Goal: Task Accomplishment & Management: Manage account settings

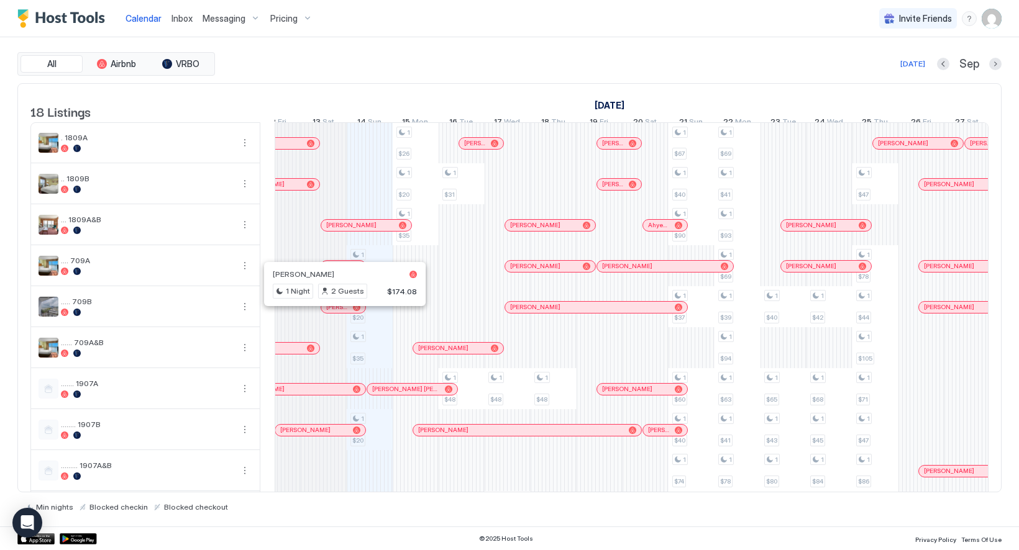
click at [340, 313] on div at bounding box center [341, 308] width 10 height 10
click at [311, 276] on span "[PERSON_NAME]" at bounding box center [304, 274] width 62 height 9
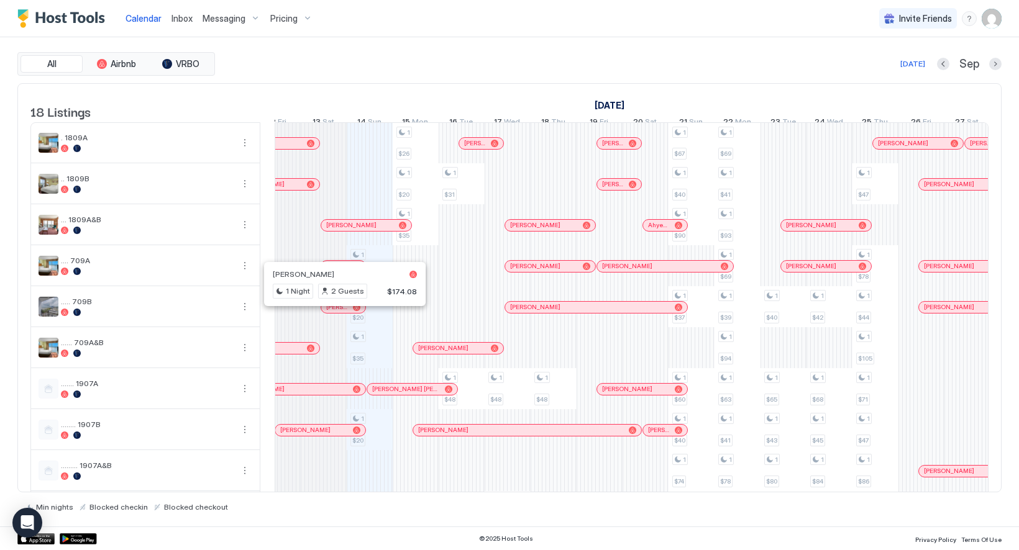
click at [336, 313] on div at bounding box center [341, 308] width 10 height 10
click at [348, 311] on div "[PERSON_NAME]" at bounding box center [343, 307] width 34 height 8
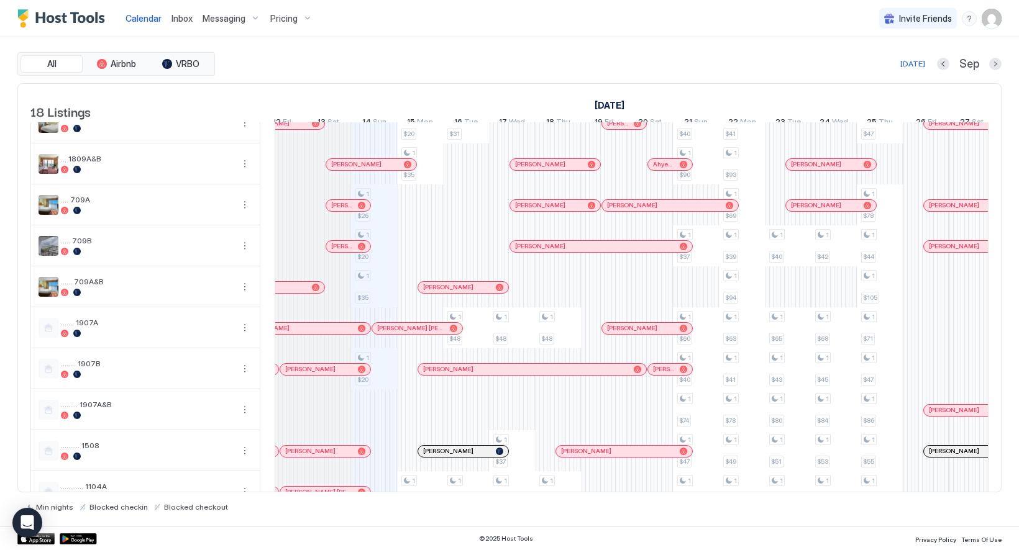
scroll to position [43, 0]
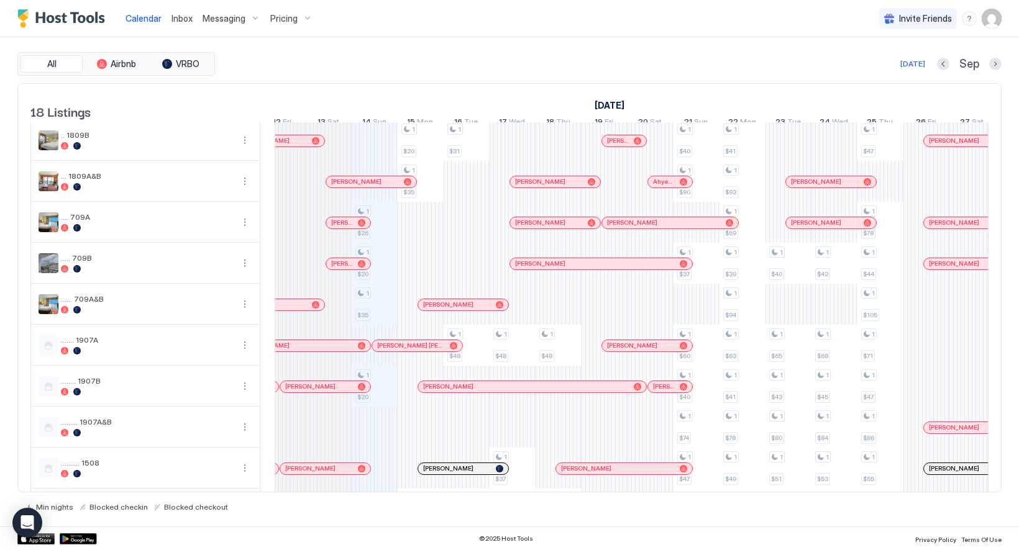
click at [341, 269] on div at bounding box center [341, 264] width 10 height 10
click at [210, 20] on span "Messaging" at bounding box center [224, 18] width 43 height 11
click at [255, 18] on div "Messaging" at bounding box center [232, 18] width 68 height 21
click at [253, 16] on div "Messaging" at bounding box center [232, 18] width 68 height 21
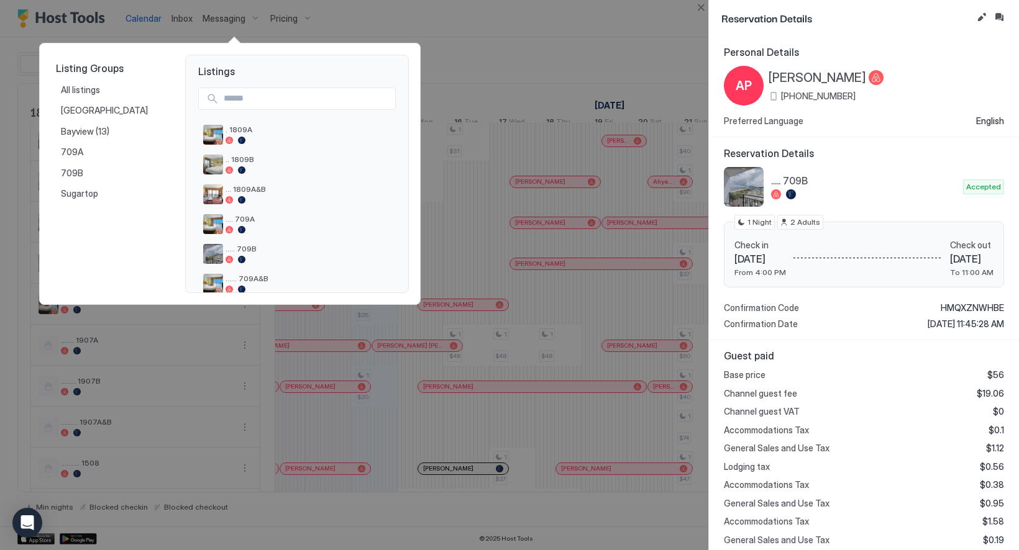
click at [997, 16] on div at bounding box center [509, 275] width 1019 height 550
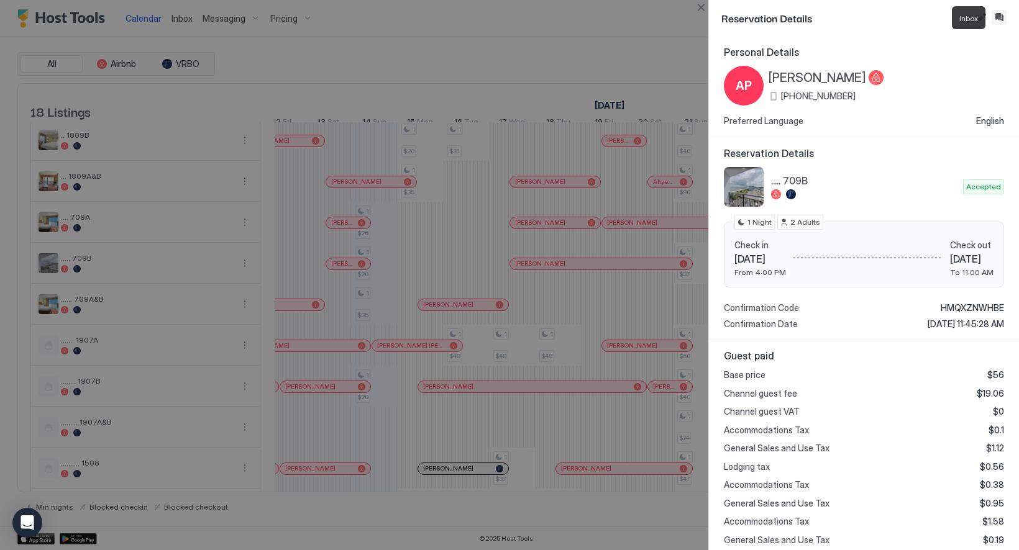
click at [998, 19] on button "Inbox" at bounding box center [999, 17] width 15 height 15
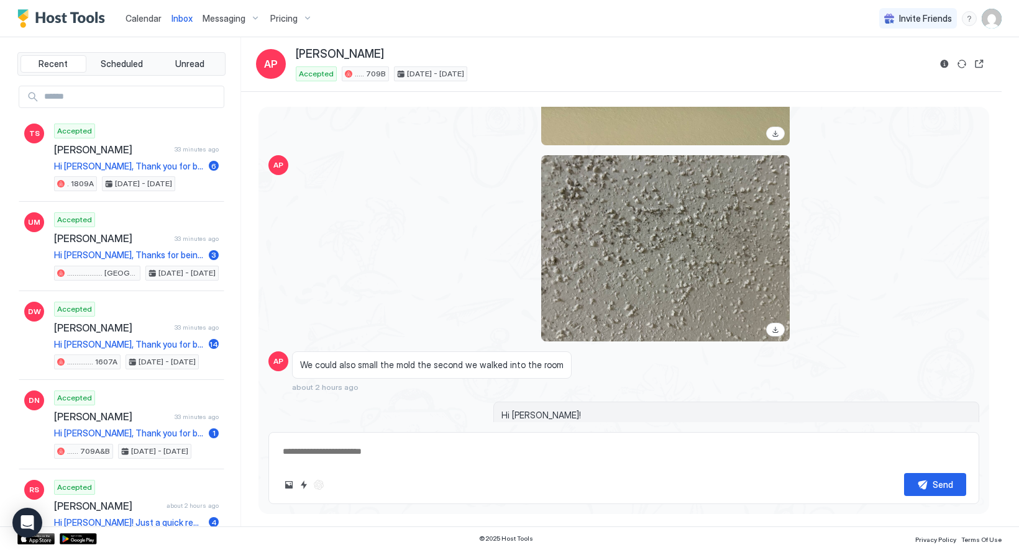
scroll to position [4125, 0]
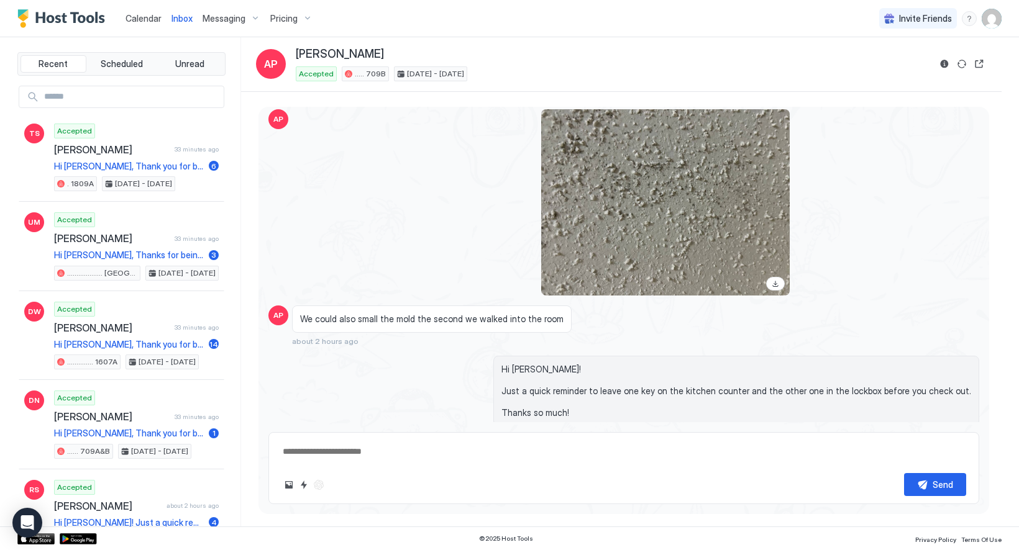
click at [895, 451] on div "Scheduled Messages" at bounding box center [922, 457] width 84 height 13
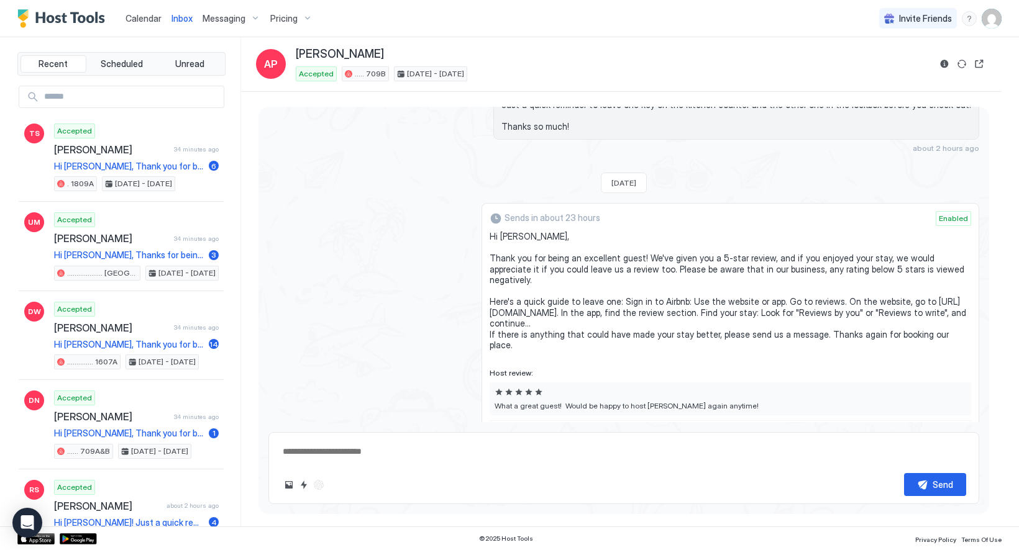
click at [957, 433] on button "Disable message & review" at bounding box center [963, 439] width 12 height 12
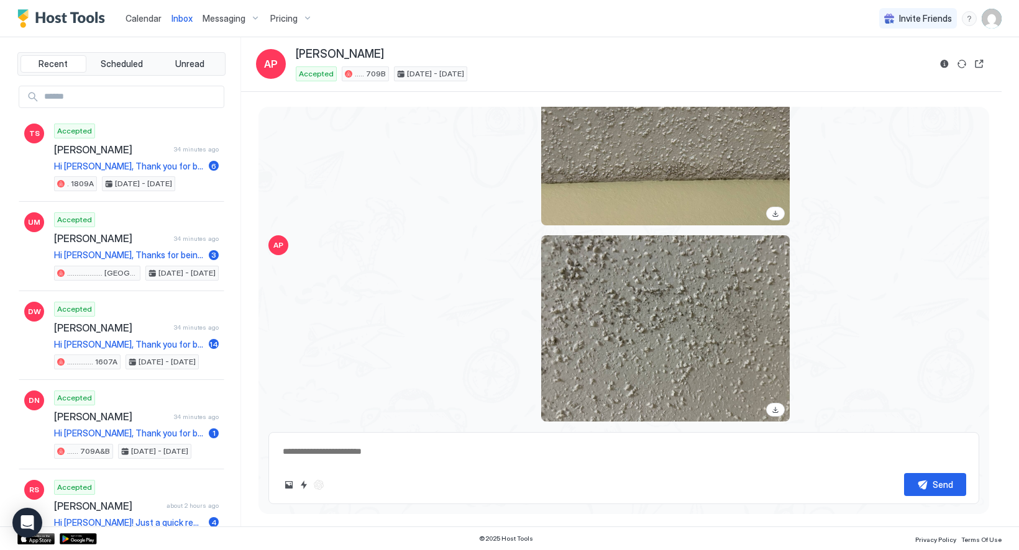
scroll to position [3999, 0]
type textarea "*"
